Goal: Task Accomplishment & Management: Complete application form

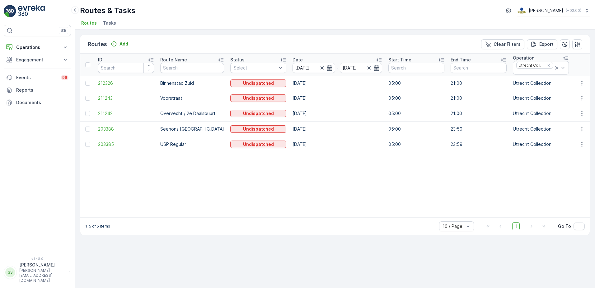
click at [170, 40] on div "Routes Add Clear Filters Export" at bounding box center [334, 44] width 509 height 19
click at [23, 43] on button "Operations" at bounding box center [37, 47] width 67 height 12
click at [165, 27] on ul "Routes Tasks" at bounding box center [332, 24] width 505 height 11
click at [546, 64] on icon "Remove Utrecht Collection" at bounding box center [548, 65] width 4 height 4
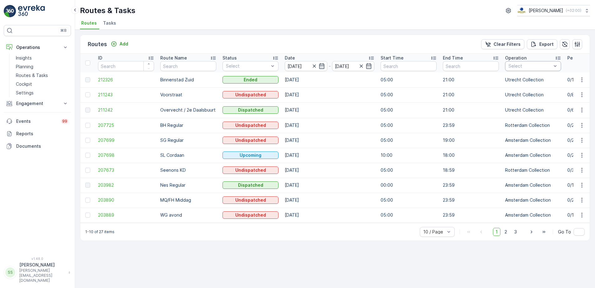
click at [528, 68] on div at bounding box center [530, 65] width 44 height 5
click at [512, 83] on div at bounding box center [511, 83] width 5 height 5
click at [468, 49] on div "Routes Add Clear Filters Export" at bounding box center [334, 44] width 509 height 19
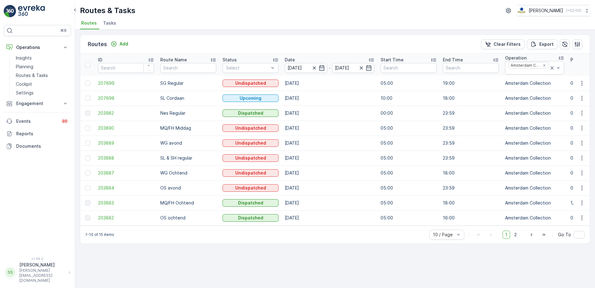
click at [276, 44] on div "Routes Add Clear Filters Export" at bounding box center [334, 44] width 509 height 19
click at [107, 20] on span "Tasks" at bounding box center [109, 23] width 13 height 6
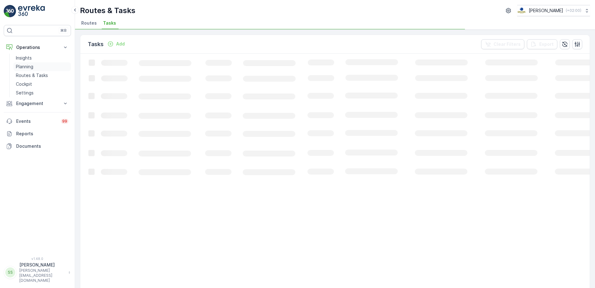
click at [32, 67] on p "Planning" at bounding box center [24, 66] width 17 height 6
click at [118, 19] on li "Task Plans" at bounding box center [125, 24] width 27 height 11
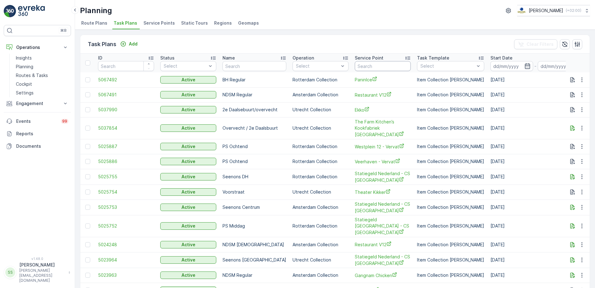
click at [372, 66] on input "text" at bounding box center [383, 66] width 56 height 10
type input "bato"
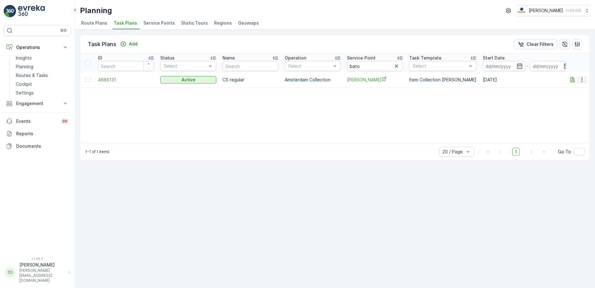
click at [582, 81] on icon "button" at bounding box center [582, 80] width 6 height 6
click at [571, 96] on span "Edit Task Plan" at bounding box center [570, 98] width 29 height 6
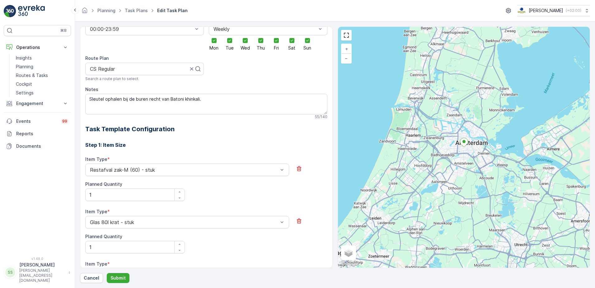
scroll to position [42, 0]
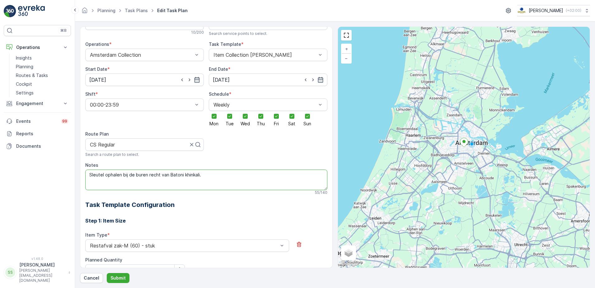
click at [157, 174] on textarea "Sleutel ophalen bij de buren recht van Batoni khinkali." at bounding box center [206, 179] width 242 height 21
click at [228, 177] on textarea "Sleutel ophalen bij de buren recht van Batoni khinkali." at bounding box center [206, 179] width 242 height 21
click at [249, 140] on div "All future tasks generated from this task plan will be affected by this edit. T…" at bounding box center [206, 268] width 242 height 557
click at [244, 153] on div "All future tasks generated from this task plan will be affected by this edit. T…" at bounding box center [206, 268] width 242 height 557
click at [33, 73] on p "Routes & Tasks" at bounding box center [32, 75] width 32 height 6
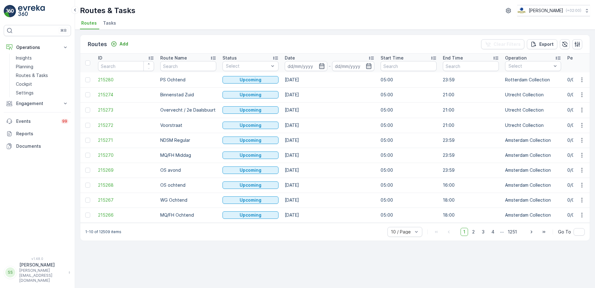
click at [370, 46] on div "Routes Add Clear Filters Export" at bounding box center [334, 44] width 509 height 19
click at [204, 15] on div "Routes & Tasks Oscar Circulair ( +02:00 )" at bounding box center [335, 10] width 510 height 11
click at [359, 42] on div "Routes Add Clear Filters Export" at bounding box center [334, 44] width 509 height 19
click at [576, 46] on icon "button" at bounding box center [577, 44] width 6 height 6
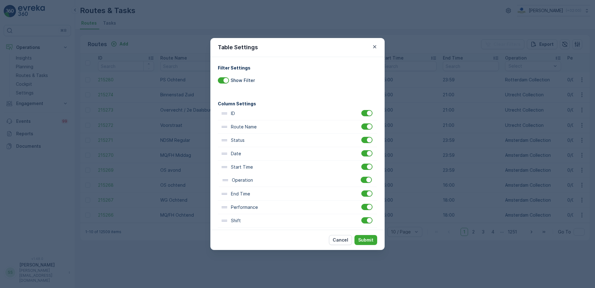
scroll to position [1, 0]
drag, startPoint x: 223, startPoint y: 194, endPoint x: 221, endPoint y: 152, distance: 42.7
click at [221, 152] on div "ID Route Name Status Date Start Time End Time Operation Performance Shift Vehic…" at bounding box center [297, 233] width 159 height 254
click at [370, 239] on p "Submit" at bounding box center [365, 239] width 15 height 6
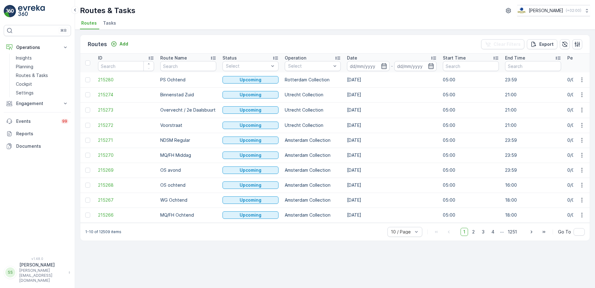
drag, startPoint x: 250, startPoint y: 222, endPoint x: 255, endPoint y: 222, distance: 4.4
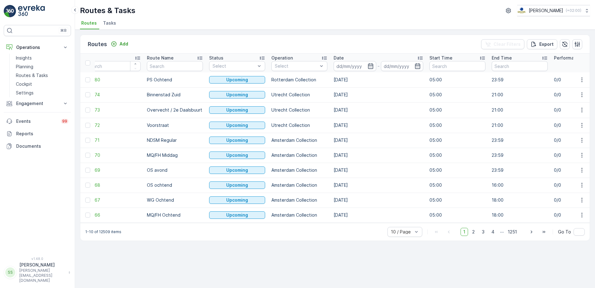
scroll to position [0, 0]
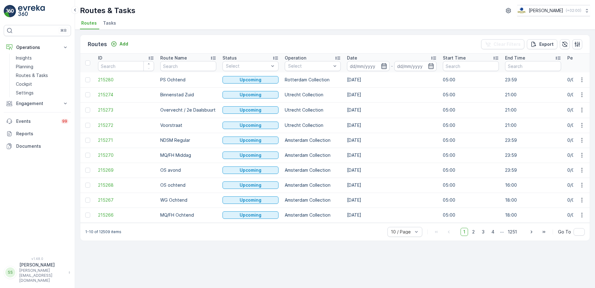
click at [382, 67] on icon "button" at bounding box center [384, 66] width 6 height 6
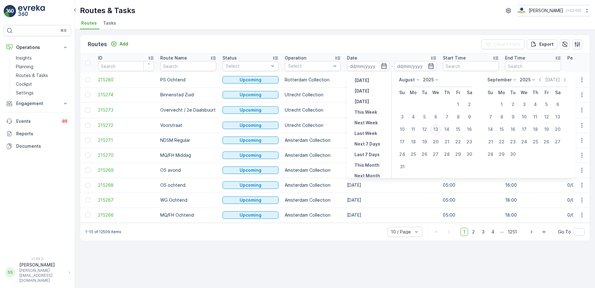
click at [437, 128] on div "13" at bounding box center [436, 129] width 10 height 10
type input "[DATE]"
click at [297, 44] on div "Routes Add Clear Filters Export" at bounding box center [334, 44] width 509 height 19
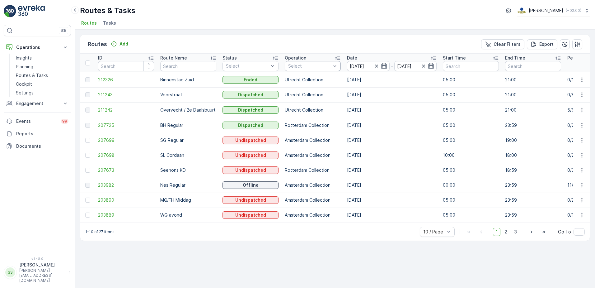
click at [308, 66] on div at bounding box center [310, 65] width 44 height 5
click at [292, 129] on div at bounding box center [290, 129] width 5 height 5
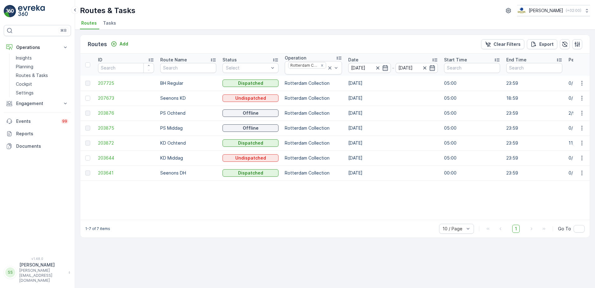
click at [284, 49] on div "Routes Add Clear Filters Export" at bounding box center [334, 44] width 509 height 19
click at [109, 141] on span "203872" at bounding box center [126, 143] width 56 height 6
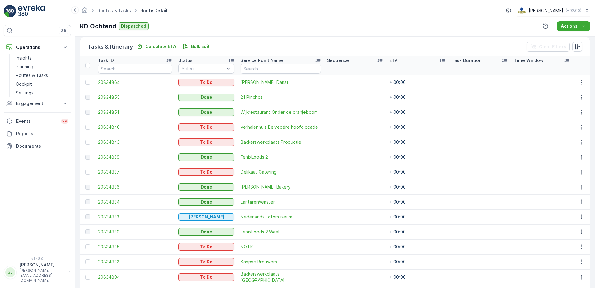
scroll to position [140, 0]
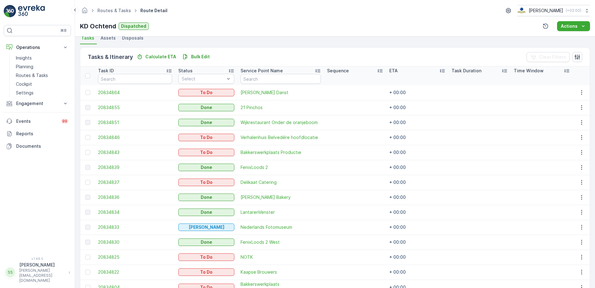
click at [181, 41] on ul "Tasks Assets Disposals" at bounding box center [335, 39] width 510 height 11
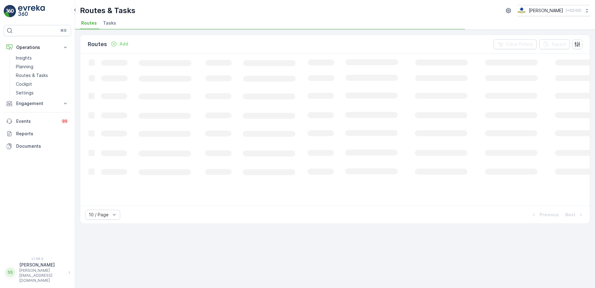
click at [183, 17] on div "Routes & Tasks Oscar Circulair ( +02:00 ) Routes Tasks" at bounding box center [335, 15] width 520 height 30
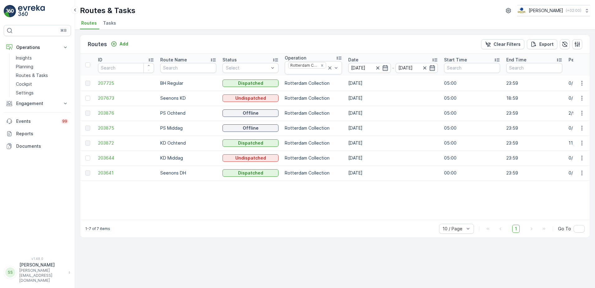
click at [148, 13] on div "Routes & Tasks Oscar Circulair ( +02:00 )" at bounding box center [335, 10] width 510 height 11
click at [126, 12] on p "Routes & Tasks" at bounding box center [107, 11] width 55 height 10
click at [329, 16] on div "Routes & Tasks Oscar Circulair ( +02:00 )" at bounding box center [335, 10] width 510 height 11
click at [188, 45] on div "Routes Add Clear Filters Export" at bounding box center [334, 44] width 509 height 19
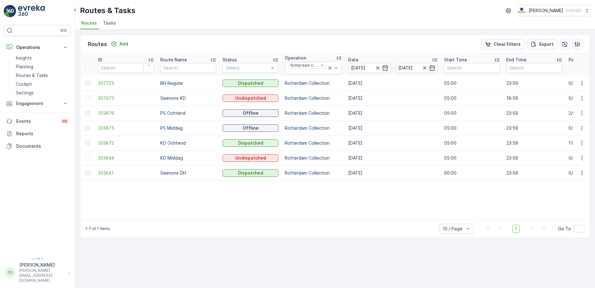
click at [333, 42] on div "Routes Add Clear Filters Export" at bounding box center [334, 44] width 509 height 19
click at [311, 38] on div "Routes Add Clear Filters Export" at bounding box center [334, 44] width 509 height 19
click at [162, 37] on div "Routes Add Clear Filters Export" at bounding box center [334, 44] width 509 height 19
click at [150, 44] on div "Routes Add Clear Filters Export" at bounding box center [334, 44] width 509 height 19
click at [159, 44] on div "Routes Add Clear Filters Export" at bounding box center [334, 44] width 509 height 19
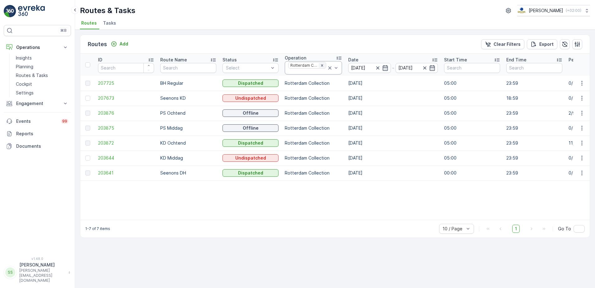
click at [322, 65] on icon "Remove Rotterdam Collection" at bounding box center [322, 65] width 4 height 4
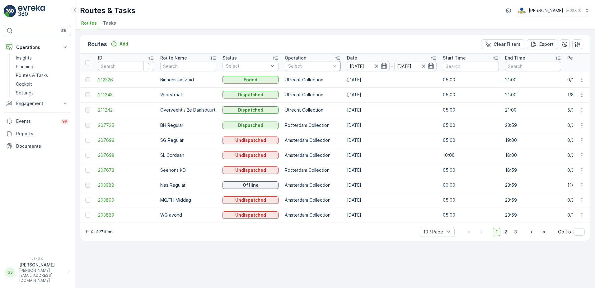
click at [314, 61] on th "Operation Select" at bounding box center [313, 63] width 62 height 19
drag, startPoint x: 314, startPoint y: 61, endPoint x: 315, endPoint y: 65, distance: 3.8
click at [315, 65] on div at bounding box center [310, 65] width 44 height 5
click at [292, 114] on div at bounding box center [290, 112] width 5 height 5
click at [267, 52] on div "Routes Add Clear Filters Export" at bounding box center [334, 44] width 509 height 19
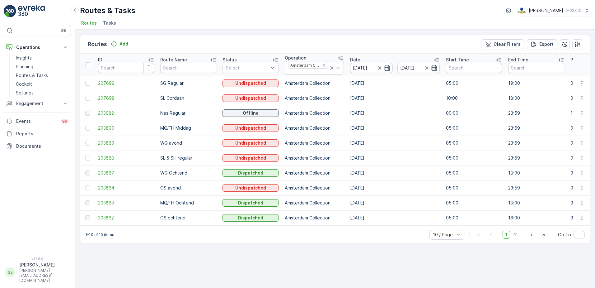
click at [107, 160] on span "203888" at bounding box center [126, 158] width 56 height 6
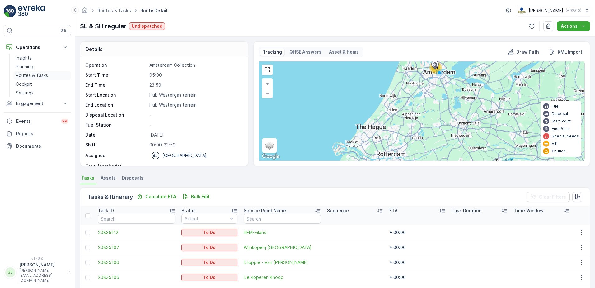
click at [27, 75] on p "Routes & Tasks" at bounding box center [32, 75] width 32 height 6
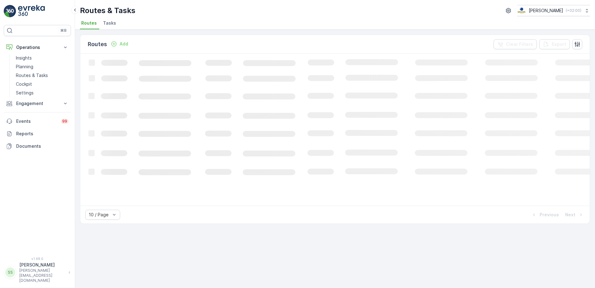
click at [115, 24] on li "Tasks" at bounding box center [110, 24] width 17 height 11
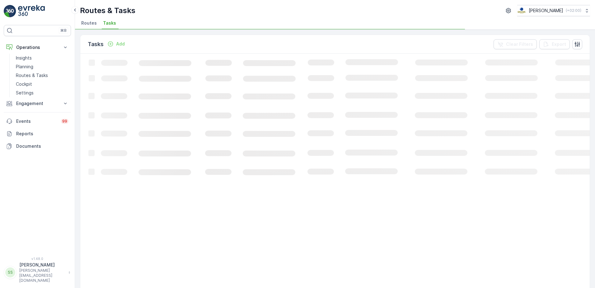
click at [152, 39] on div "Tasks Add Clear Filters Export" at bounding box center [334, 44] width 509 height 19
click at [152, 40] on div "Tasks Add Clear Filters Export" at bounding box center [334, 44] width 509 height 19
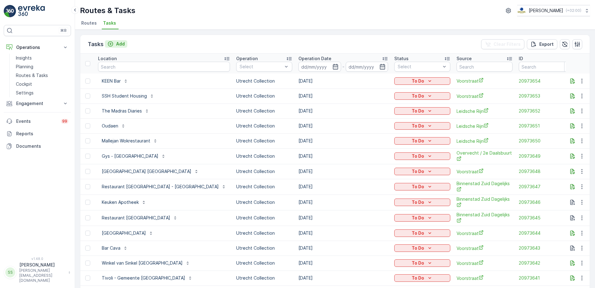
click at [119, 43] on p "Add" at bounding box center [120, 44] width 9 height 6
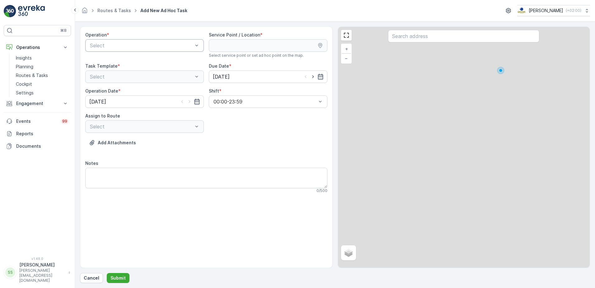
click at [113, 44] on div at bounding box center [141, 46] width 104 height 6
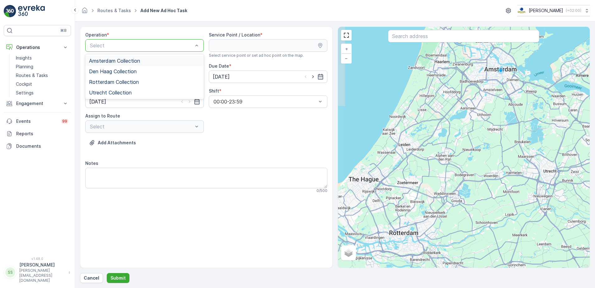
click at [111, 58] on span "Amsterdam Collection" at bounding box center [114, 61] width 51 height 6
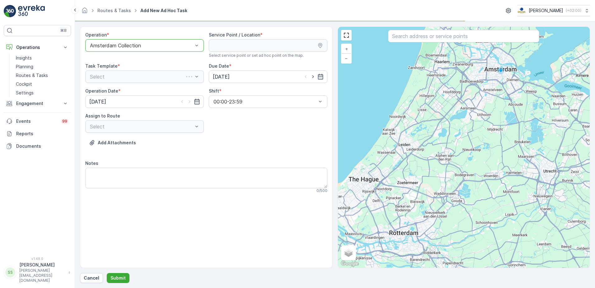
click at [283, 134] on div "Operation * option Amsterdam Collection, selected. Amsterdam Collection Service…" at bounding box center [206, 115] width 242 height 166
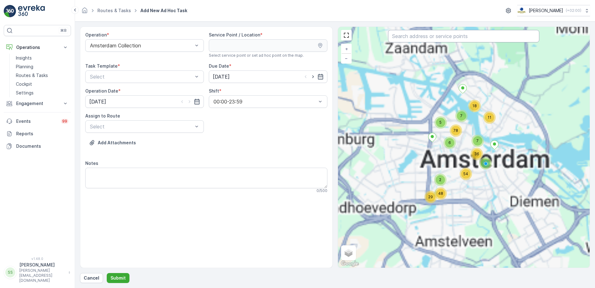
click at [419, 35] on input "text" at bounding box center [463, 36] width 151 height 12
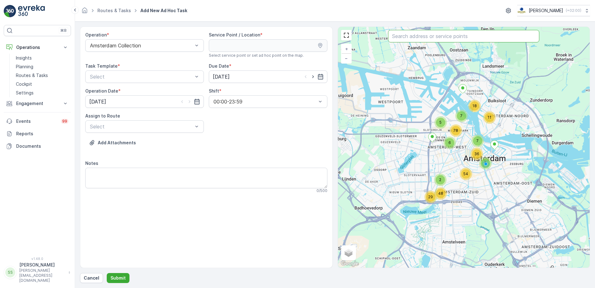
click at [412, 36] on input "text" at bounding box center [463, 36] width 151 height 12
click at [254, 147] on div "Add Attachments" at bounding box center [206, 146] width 242 height 17
click at [427, 38] on input "text" at bounding box center [463, 36] width 151 height 12
type input "dropp"
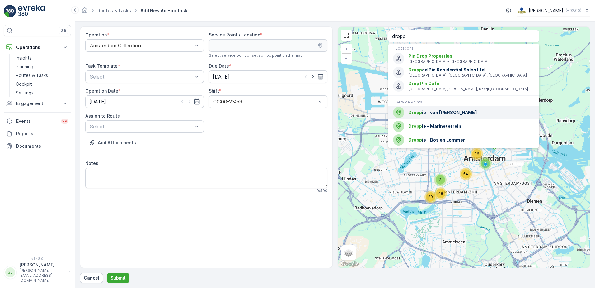
click at [459, 111] on span "Dropp ie - van Limburg Stirumstraat" at bounding box center [471, 112] width 126 height 6
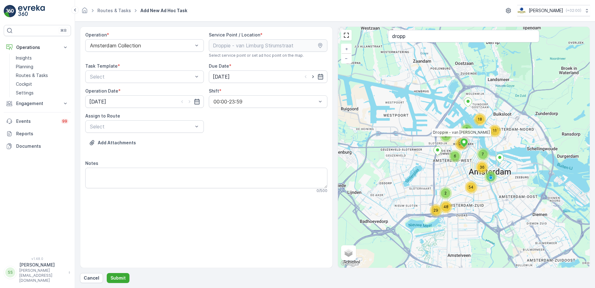
click at [235, 157] on div "Operation * Amsterdam Collection Service Point / Location * Select service poin…" at bounding box center [206, 115] width 242 height 166
click at [136, 77] on div at bounding box center [141, 77] width 104 height 6
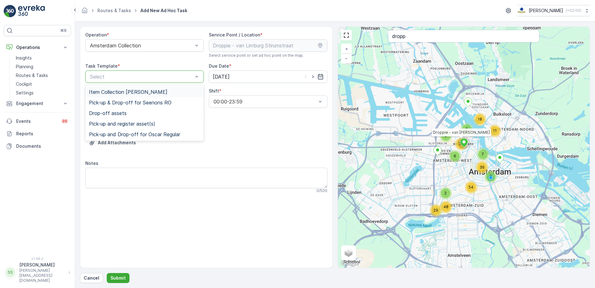
click at [112, 91] on span "Item Collection [PERSON_NAME]" at bounding box center [128, 92] width 78 height 6
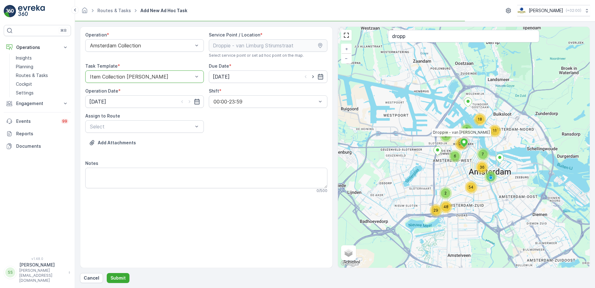
click at [248, 138] on div "Add Attachments" at bounding box center [206, 146] width 242 height 17
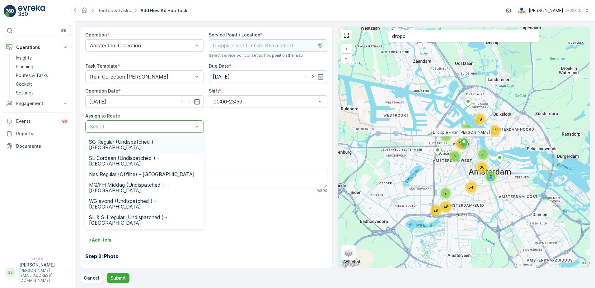
click at [144, 124] on div at bounding box center [141, 127] width 104 height 6
click at [110, 214] on span "SL & SH regular (Undispatched ) - Amsterdam" at bounding box center [144, 219] width 111 height 11
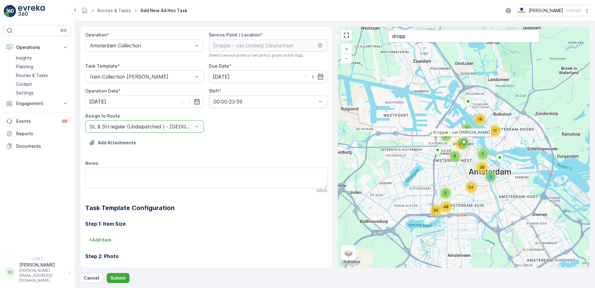
click at [288, 145] on div "Add Attachments" at bounding box center [206, 146] width 242 height 17
click at [124, 179] on textarea "Notes" at bounding box center [206, 177] width 242 height 21
click at [87, 173] on textarea "Graag 3 dozen PD zakken meenemen***" at bounding box center [206, 177] width 242 height 21
click at [172, 174] on textarea "***Graag 3 dozen PD zakken meenemen***" at bounding box center [206, 177] width 242 height 21
click at [147, 172] on textarea "***Graag 3 dozen PD zakken meenemen voor de klant***" at bounding box center [206, 177] width 242 height 21
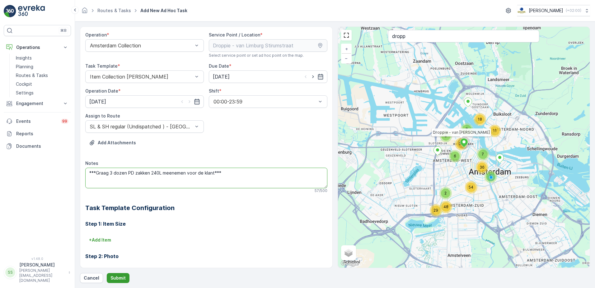
type textarea "***Graag 3 dozen PD zakken 240L meenemen voor de klant***"
click at [118, 276] on p "Submit" at bounding box center [117, 277] width 15 height 6
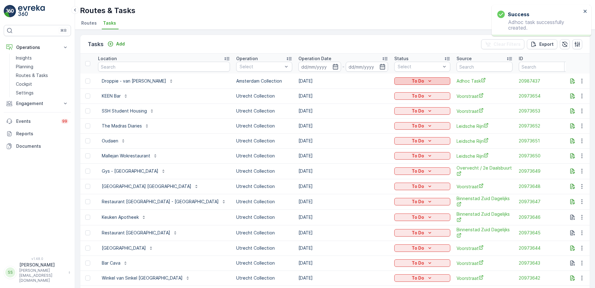
click at [427, 78] on icon "To Do" at bounding box center [430, 81] width 6 height 6
click at [377, 89] on span "Let Op!" at bounding box center [379, 90] width 16 height 6
click at [385, 42] on div "Tasks Add Clear Filters Export" at bounding box center [334, 44] width 509 height 19
drag, startPoint x: 203, startPoint y: 42, endPoint x: 152, endPoint y: 42, distance: 51.0
click at [202, 42] on div "Tasks Add Clear Filters Export" at bounding box center [334, 44] width 509 height 19
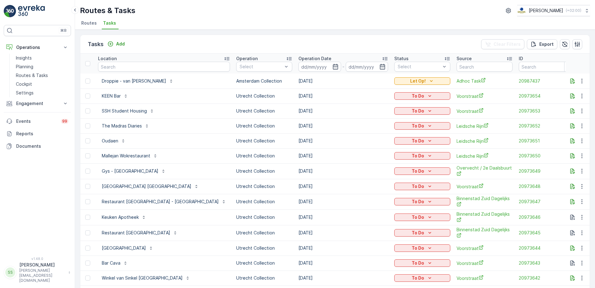
click at [145, 42] on div "Tasks Add Clear Filters Export" at bounding box center [334, 44] width 509 height 19
click at [91, 25] on span "Routes" at bounding box center [89, 23] width 16 height 6
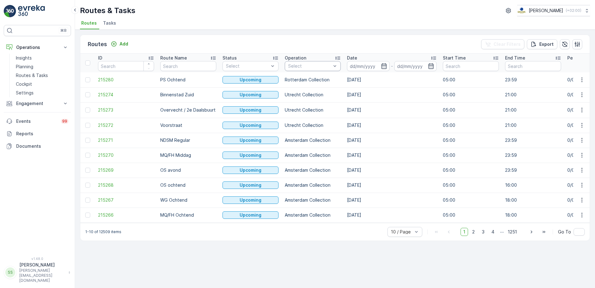
click at [319, 65] on div at bounding box center [310, 65] width 44 height 5
click at [291, 80] on div at bounding box center [290, 80] width 5 height 5
click at [292, 35] on div "Routes Add Clear Filters Export" at bounding box center [334, 44] width 509 height 19
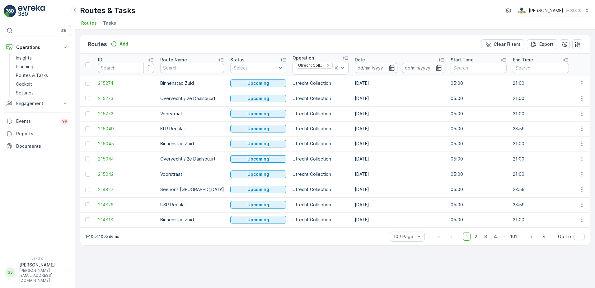
click at [387, 69] on input at bounding box center [376, 68] width 43 height 10
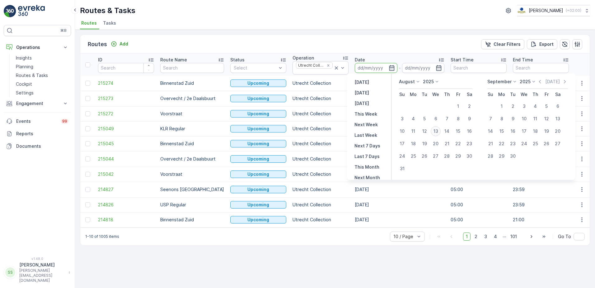
click at [436, 130] on div "13" at bounding box center [436, 131] width 10 height 10
type input "[DATE]"
click at [374, 45] on div "Routes Add Clear Filters Export" at bounding box center [334, 44] width 509 height 19
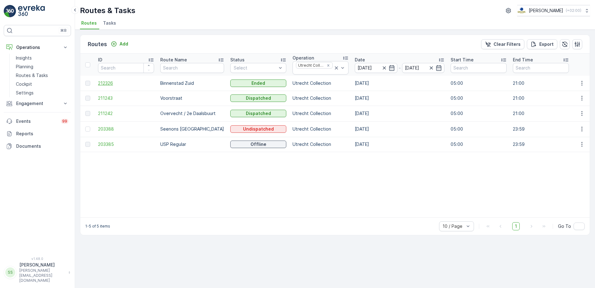
click at [102, 82] on span "212326" at bounding box center [126, 83] width 56 height 6
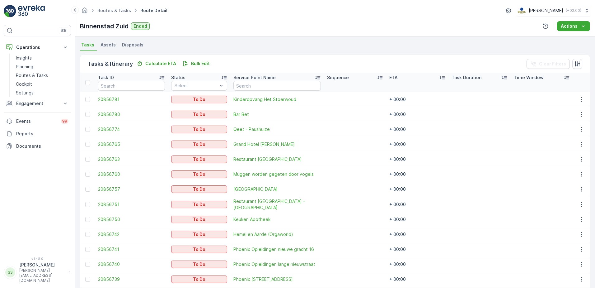
scroll to position [158, 0]
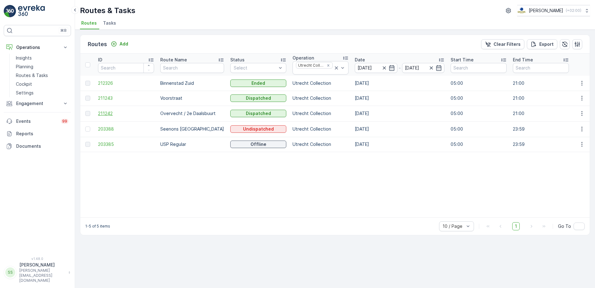
click at [102, 114] on span "211242" at bounding box center [126, 113] width 56 height 6
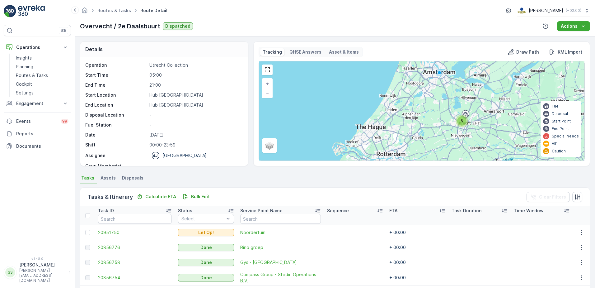
scroll to position [54, 0]
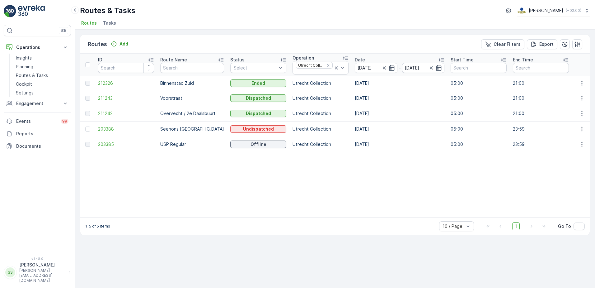
click at [98, 98] on td "211243" at bounding box center [126, 98] width 62 height 15
click at [107, 100] on span "211243" at bounding box center [126, 98] width 56 height 6
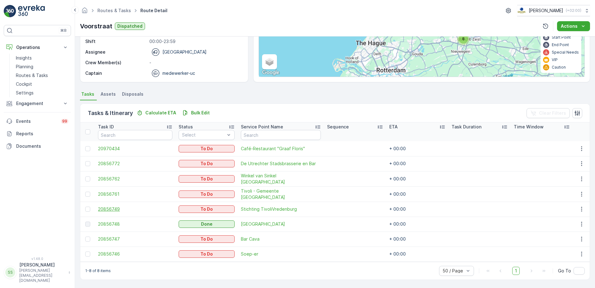
scroll to position [86, 0]
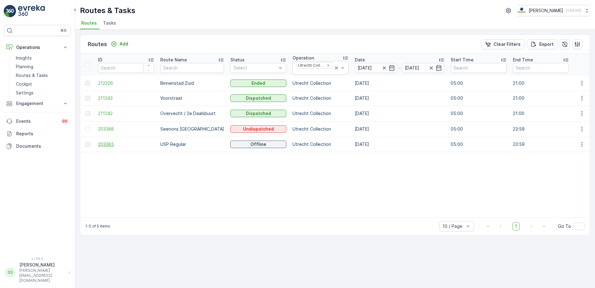
click at [104, 142] on span "203385" at bounding box center [126, 144] width 56 height 6
click at [188, 39] on div "Routes Add Clear Filters Export" at bounding box center [334, 44] width 509 height 19
click at [97, 99] on td "211243" at bounding box center [126, 98] width 62 height 15
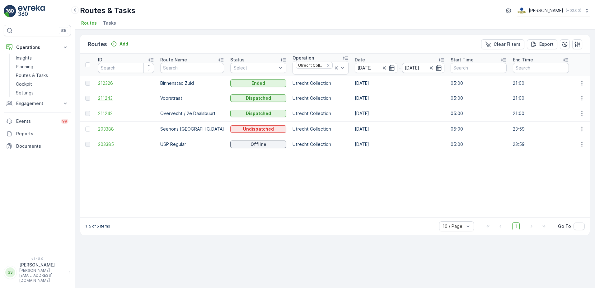
click at [108, 99] on span "211243" at bounding box center [126, 98] width 56 height 6
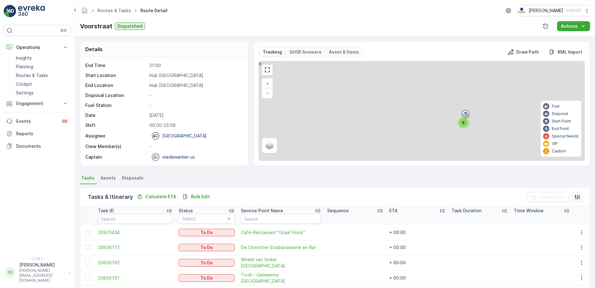
scroll to position [83, 0]
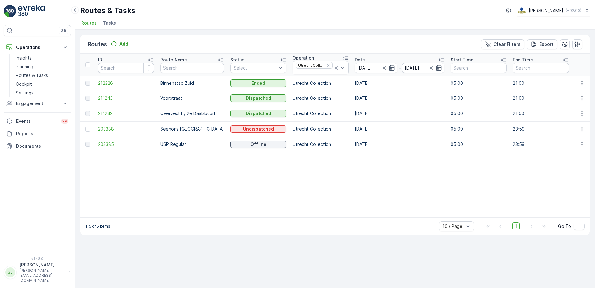
click at [107, 81] on span "212326" at bounding box center [126, 83] width 56 height 6
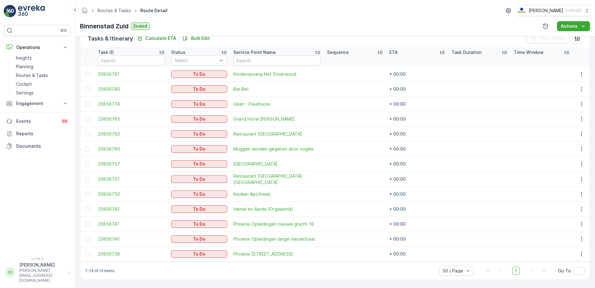
scroll to position [161, 0]
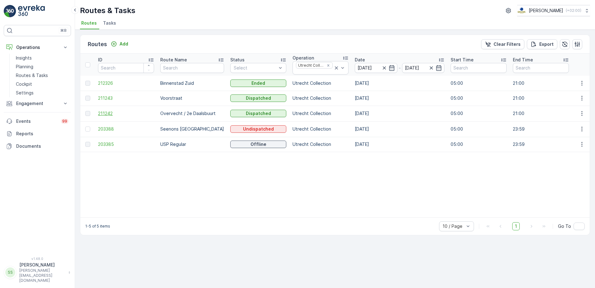
click at [105, 110] on span "211242" at bounding box center [126, 113] width 56 height 6
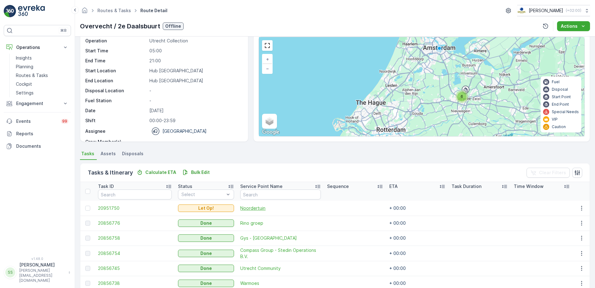
scroll to position [54, 0]
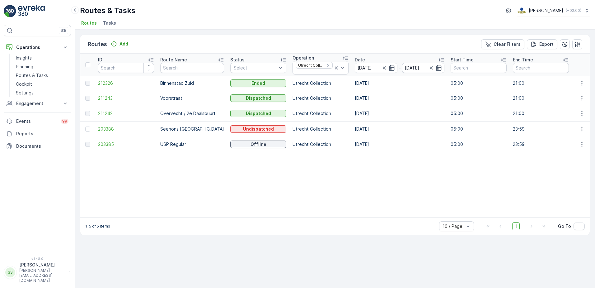
click at [184, 44] on div "Routes Add Clear Filters Export" at bounding box center [334, 44] width 509 height 19
click at [147, 46] on div "Routes Add Clear Filters Export" at bounding box center [334, 44] width 509 height 19
drag, startPoint x: 140, startPoint y: 46, endPoint x: 85, endPoint y: 45, distance: 54.8
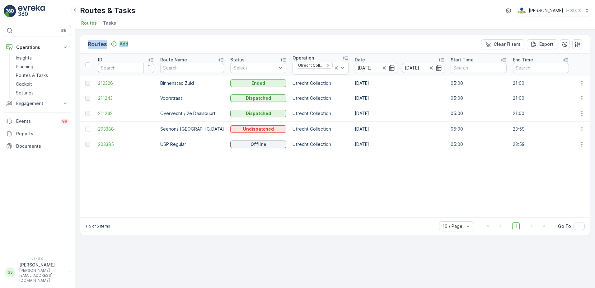
click at [85, 45] on div "Routes Add Clear Filters Export" at bounding box center [334, 44] width 509 height 19
click at [193, 44] on div "Routes Add Clear Filters Export" at bounding box center [334, 44] width 509 height 19
click at [245, 39] on div "Routes Add Clear Filters Export" at bounding box center [334, 44] width 509 height 19
click at [327, 65] on icon "Remove Utrecht Collection" at bounding box center [328, 65] width 2 height 2
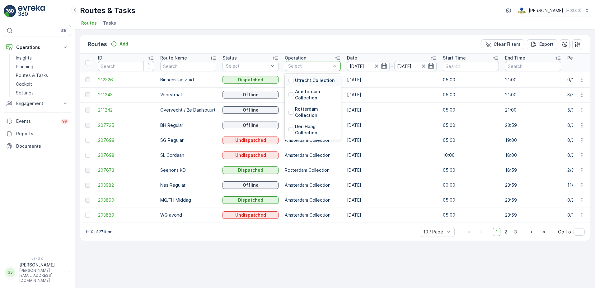
click at [312, 66] on div at bounding box center [310, 65] width 44 height 5
click at [291, 96] on div at bounding box center [290, 94] width 5 height 5
click at [291, 43] on div "Routes Add Clear Filters Export" at bounding box center [334, 44] width 509 height 19
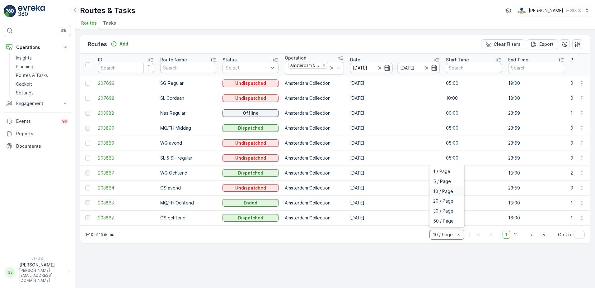
click at [450, 237] on div at bounding box center [443, 234] width 23 height 5
click at [442, 222] on span "50 / Page" at bounding box center [443, 220] width 21 height 5
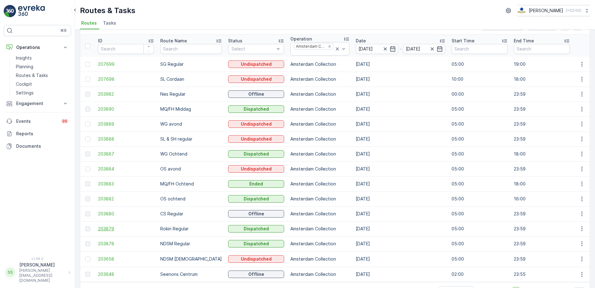
scroll to position [39, 0]
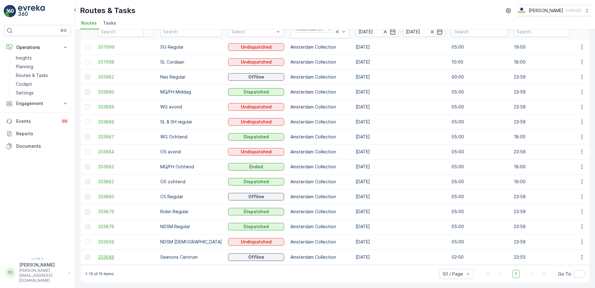
click at [111, 254] on span "203648" at bounding box center [126, 257] width 56 height 6
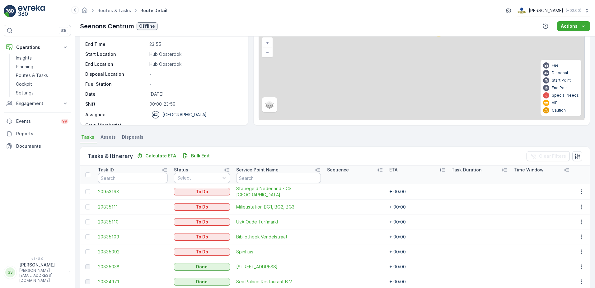
scroll to position [156, 0]
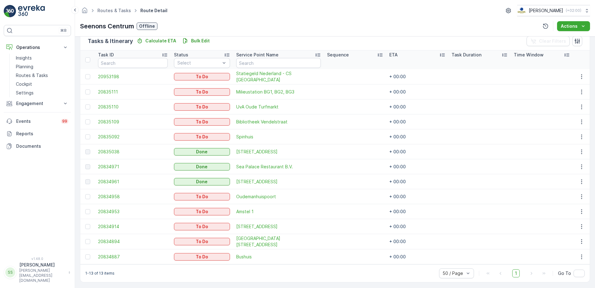
click at [75, 90] on div "Details Operation Amsterdam Collection Start Time 02:00 End Time 23:55 Start Lo…" at bounding box center [335, 161] width 520 height 251
click at [106, 22] on p "Seenons Centrum" at bounding box center [107, 25] width 54 height 9
click at [122, 23] on p "Seenons Centrum" at bounding box center [107, 25] width 54 height 9
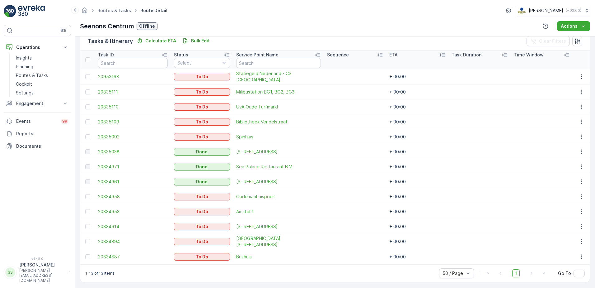
drag, startPoint x: 122, startPoint y: 23, endPoint x: 90, endPoint y: 31, distance: 32.8
click at [90, 31] on div "Routes & Tasks Route Detail Oscar Circulair ( +02:00 ) Seenons Centrum Offline …" at bounding box center [335, 18] width 520 height 36
drag, startPoint x: 81, startPoint y: 25, endPoint x: 134, endPoint y: 26, distance: 53.8
click at [134, 26] on div "Seenons Centrum Offline" at bounding box center [118, 25] width 77 height 9
click at [314, 23] on div "Seenons Centrum Offline Actions" at bounding box center [335, 26] width 510 height 10
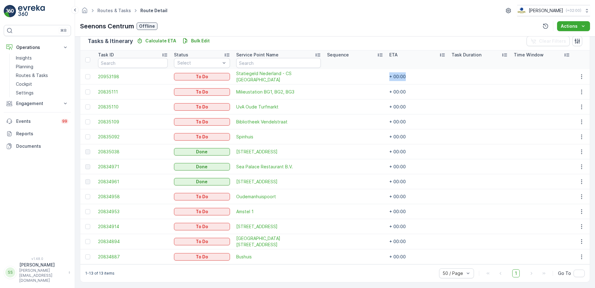
drag, startPoint x: 410, startPoint y: 75, endPoint x: 376, endPoint y: 74, distance: 34.3
click at [376, 74] on tr "20953198 To Do Statiegeld Nederland - CS Amsterdam + 00:00" at bounding box center [334, 76] width 509 height 15
drag, startPoint x: 376, startPoint y: 74, endPoint x: 423, endPoint y: 79, distance: 47.0
click at [423, 79] on td "+ 00:00" at bounding box center [417, 76] width 62 height 15
click at [389, 76] on td "+ 00:00" at bounding box center [417, 76] width 62 height 15
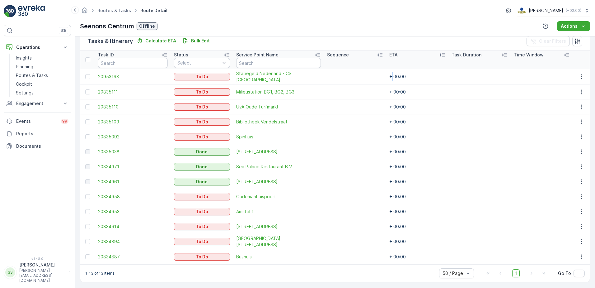
click at [389, 76] on td "+ 00:00" at bounding box center [417, 76] width 62 height 15
click at [391, 77] on td "+ 00:00" at bounding box center [417, 76] width 62 height 15
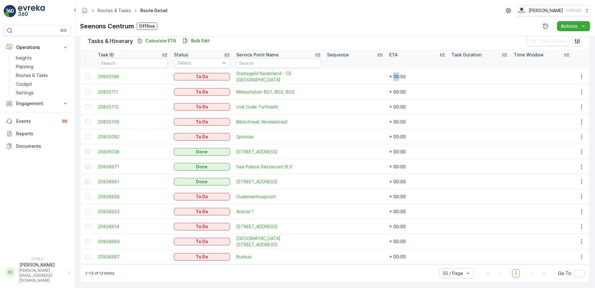
click at [391, 77] on td "+ 00:00" at bounding box center [417, 76] width 62 height 15
click at [385, 39] on div "Tasks & Itinerary Calculate ETA Bulk Edit Clear Filters" at bounding box center [334, 41] width 509 height 19
click at [390, 44] on div "Tasks & Itinerary Calculate ETA Bulk Edit Clear Filters" at bounding box center [334, 41] width 509 height 19
click at [395, 75] on td "+ 00:00" at bounding box center [417, 76] width 62 height 15
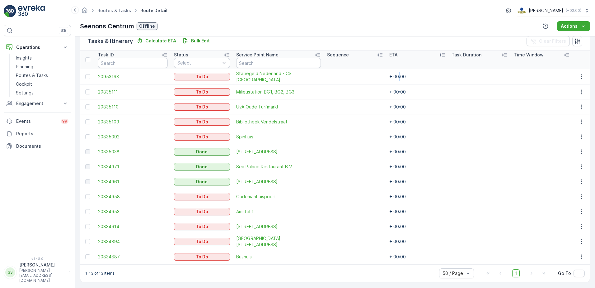
click at [395, 75] on td "+ 00:00" at bounding box center [417, 76] width 62 height 15
drag, startPoint x: 395, startPoint y: 75, endPoint x: 446, endPoint y: 78, distance: 51.8
click at [448, 78] on td at bounding box center [479, 76] width 62 height 15
click at [397, 76] on td "+ 00:00" at bounding box center [417, 76] width 62 height 15
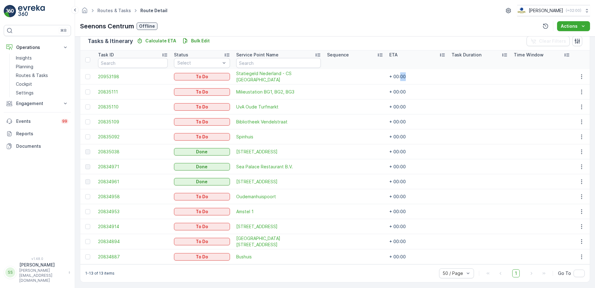
click at [397, 76] on td "+ 00:00" at bounding box center [417, 76] width 62 height 15
drag, startPoint x: 397, startPoint y: 76, endPoint x: 392, endPoint y: 77, distance: 5.2
click at [392, 77] on td "+ 00:00" at bounding box center [417, 76] width 62 height 15
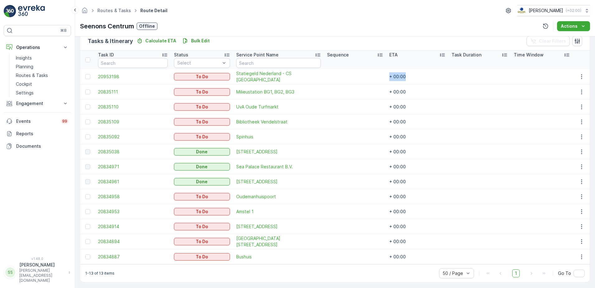
click at [433, 77] on td "+ 00:00" at bounding box center [417, 76] width 62 height 15
click at [393, 76] on td "+ 00:00" at bounding box center [417, 76] width 62 height 15
click at [391, 76] on td "+ 00:00" at bounding box center [417, 76] width 62 height 15
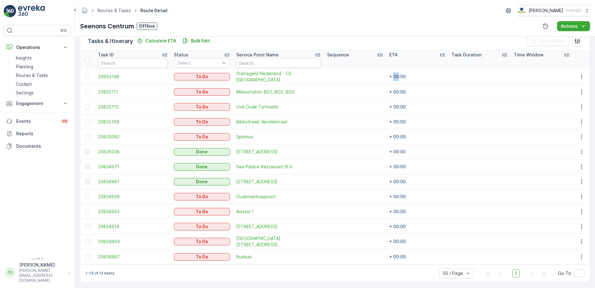
click at [391, 76] on td "+ 00:00" at bounding box center [417, 76] width 62 height 15
click at [393, 76] on td "+ 00:00" at bounding box center [417, 76] width 62 height 15
drag, startPoint x: 393, startPoint y: 76, endPoint x: 412, endPoint y: 78, distance: 18.5
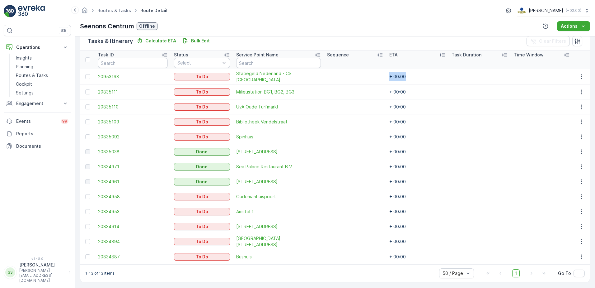
click at [412, 78] on td "+ 00:00" at bounding box center [417, 76] width 62 height 15
click at [396, 77] on td "+ 00:00" at bounding box center [417, 76] width 62 height 15
drag, startPoint x: 396, startPoint y: 77, endPoint x: 418, endPoint y: 76, distance: 22.1
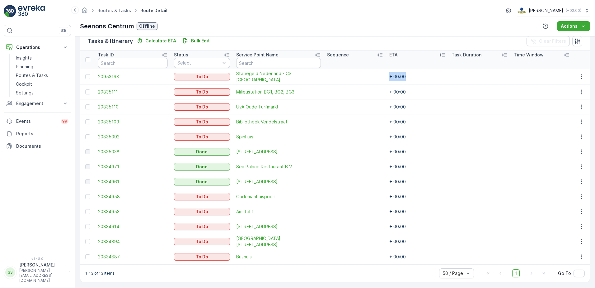
click at [418, 76] on td "+ 00:00" at bounding box center [417, 76] width 62 height 15
click at [394, 76] on td "+ 00:00" at bounding box center [417, 76] width 62 height 15
drag, startPoint x: 394, startPoint y: 76, endPoint x: 420, endPoint y: 76, distance: 25.8
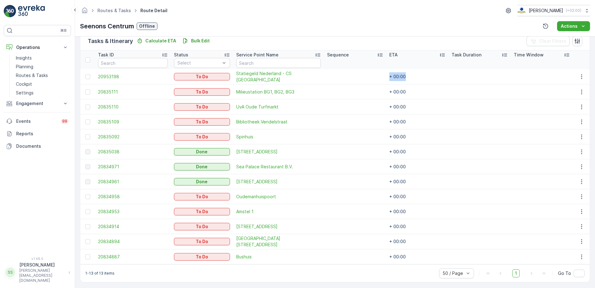
click at [420, 76] on td "+ 00:00" at bounding box center [417, 76] width 62 height 15
click at [395, 76] on td "+ 00:00" at bounding box center [417, 76] width 62 height 15
drag, startPoint x: 395, startPoint y: 76, endPoint x: 419, endPoint y: 77, distance: 24.0
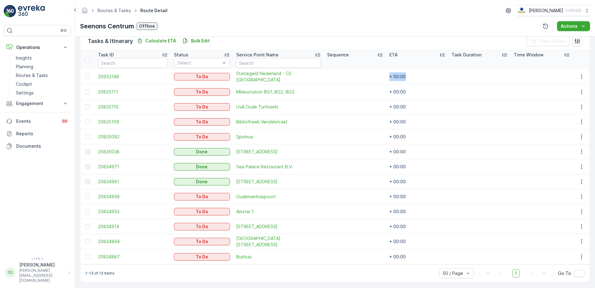
click at [419, 77] on td "+ 00:00" at bounding box center [417, 76] width 62 height 15
click at [395, 77] on td "+ 00:00" at bounding box center [417, 76] width 62 height 15
drag, startPoint x: 395, startPoint y: 77, endPoint x: 415, endPoint y: 77, distance: 20.5
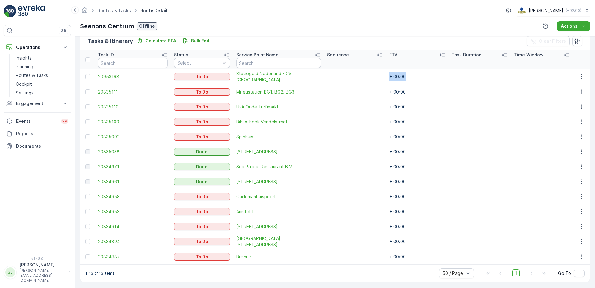
click at [415, 77] on td "+ 00:00" at bounding box center [417, 76] width 62 height 15
click at [397, 78] on td "+ 00:00" at bounding box center [417, 76] width 62 height 15
drag, startPoint x: 397, startPoint y: 78, endPoint x: 392, endPoint y: 74, distance: 6.2
click at [392, 74] on td "+ 00:00" at bounding box center [417, 76] width 62 height 15
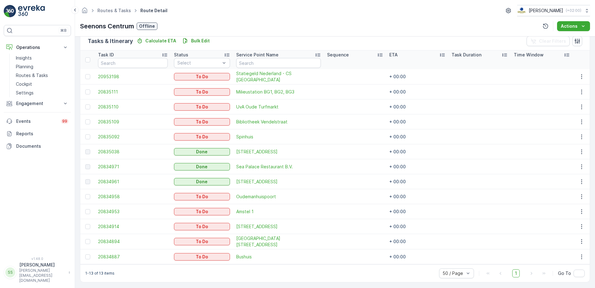
click at [393, 76] on td "+ 00:00" at bounding box center [417, 76] width 62 height 15
click at [394, 76] on td "+ 00:00" at bounding box center [417, 76] width 62 height 15
drag, startPoint x: 394, startPoint y: 76, endPoint x: 418, endPoint y: 77, distance: 24.3
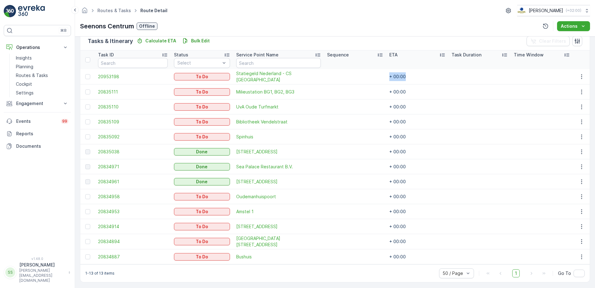
click at [418, 77] on td "+ 00:00" at bounding box center [417, 76] width 62 height 15
click at [393, 76] on td "+ 00:00" at bounding box center [417, 76] width 62 height 15
click at [395, 76] on td "+ 00:00" at bounding box center [417, 76] width 62 height 15
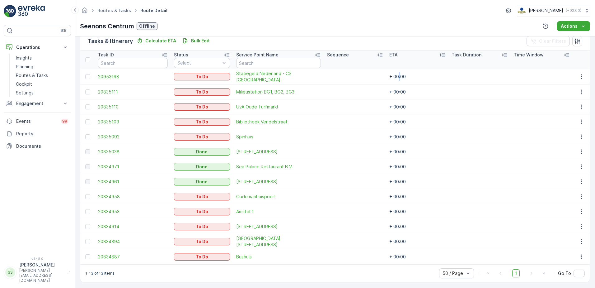
click at [395, 76] on td "+ 00:00" at bounding box center [417, 76] width 62 height 15
drag, startPoint x: 395, startPoint y: 76, endPoint x: 414, endPoint y: 76, distance: 19.0
click at [414, 76] on td "+ 00:00" at bounding box center [417, 76] width 62 height 15
click at [397, 76] on td "+ 00:00" at bounding box center [417, 76] width 62 height 15
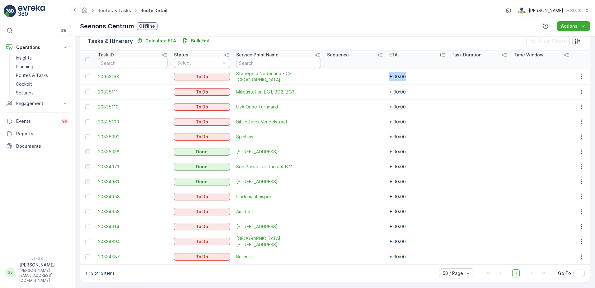
click at [397, 76] on td "+ 00:00" at bounding box center [417, 76] width 62 height 15
drag, startPoint x: 397, startPoint y: 76, endPoint x: 417, endPoint y: 77, distance: 19.9
click at [417, 77] on td "+ 00:00" at bounding box center [417, 76] width 62 height 15
click at [117, 77] on span "20953198" at bounding box center [133, 76] width 70 height 6
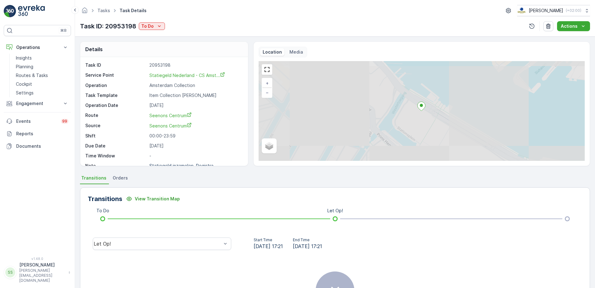
click at [295, 55] on div "Media" at bounding box center [296, 51] width 19 height 7
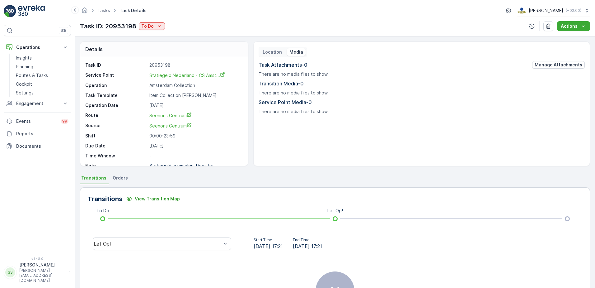
click at [264, 51] on p "Location" at bounding box center [272, 52] width 19 height 6
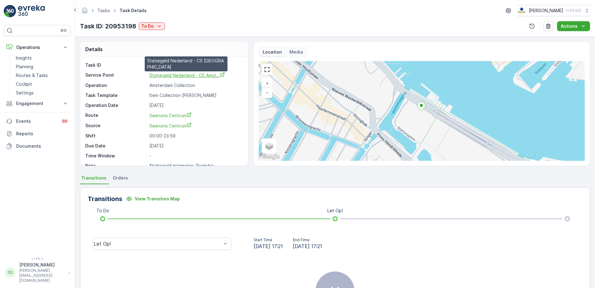
click at [187, 76] on span "Statiegeld Nederland - CS Amst..." at bounding box center [187, 75] width 76 height 5
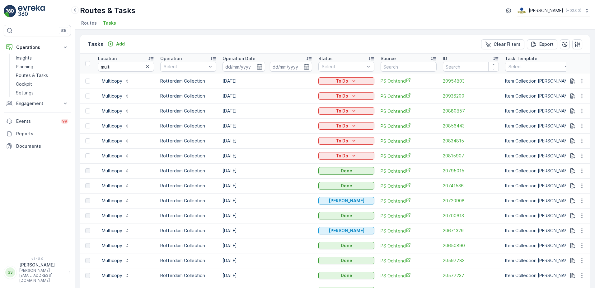
click at [262, 48] on div "Tasks Add Clear Filters Export" at bounding box center [334, 44] width 509 height 19
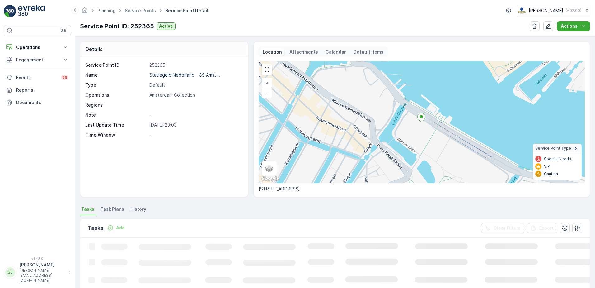
click at [302, 50] on p "Attachments" at bounding box center [303, 52] width 29 height 6
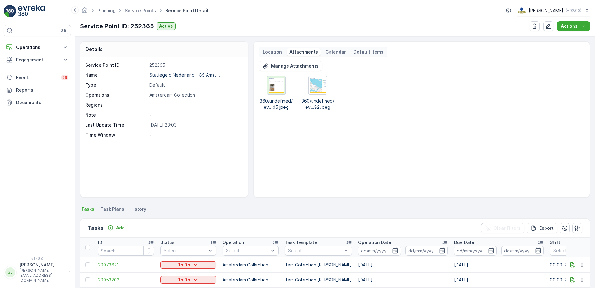
click at [274, 90] on img at bounding box center [277, 85] width 16 height 16
click at [316, 87] on img at bounding box center [318, 85] width 16 height 16
click at [457, 149] on div "Manage Attachments 360/undefined/ev...d5.jpeg 360/undefined/ev...82.jpeg" at bounding box center [422, 126] width 326 height 131
click at [271, 81] on img at bounding box center [277, 85] width 16 height 16
